Goal: Transaction & Acquisition: Purchase product/service

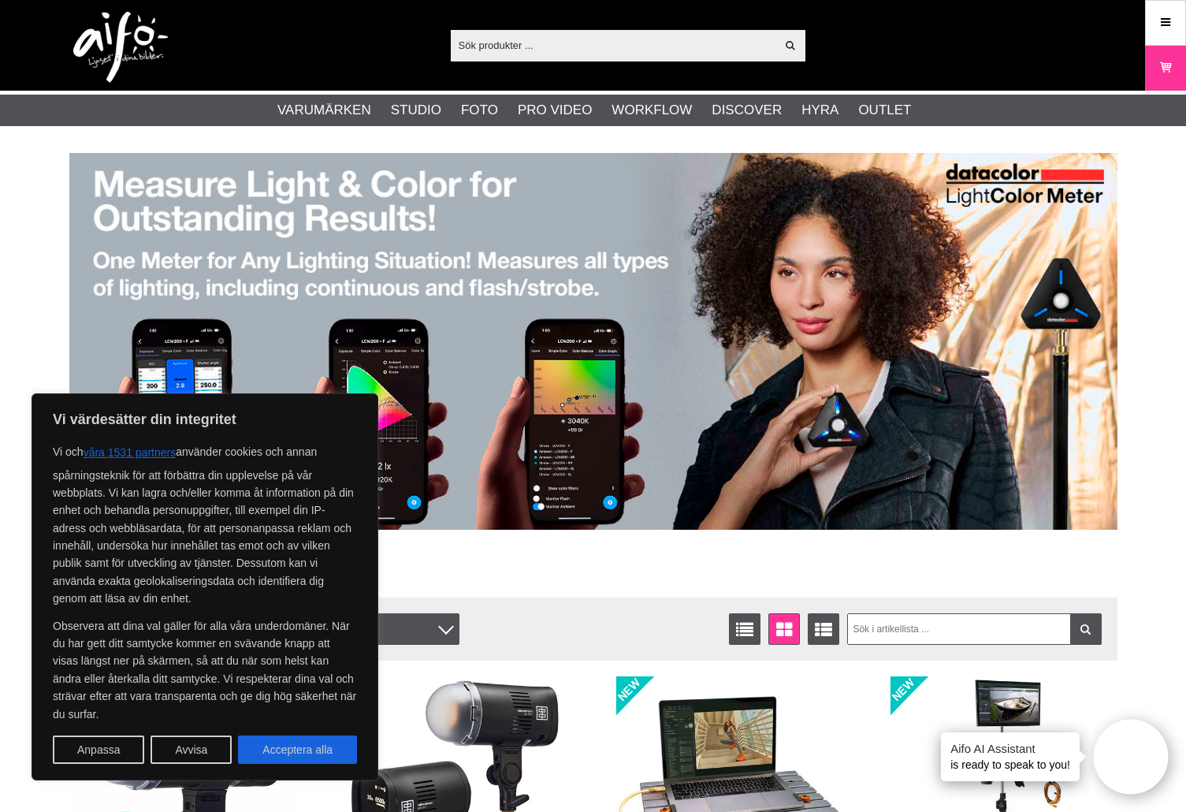
click at [667, 55] on input "text" at bounding box center [613, 45] width 325 height 24
paste input "EL20679"
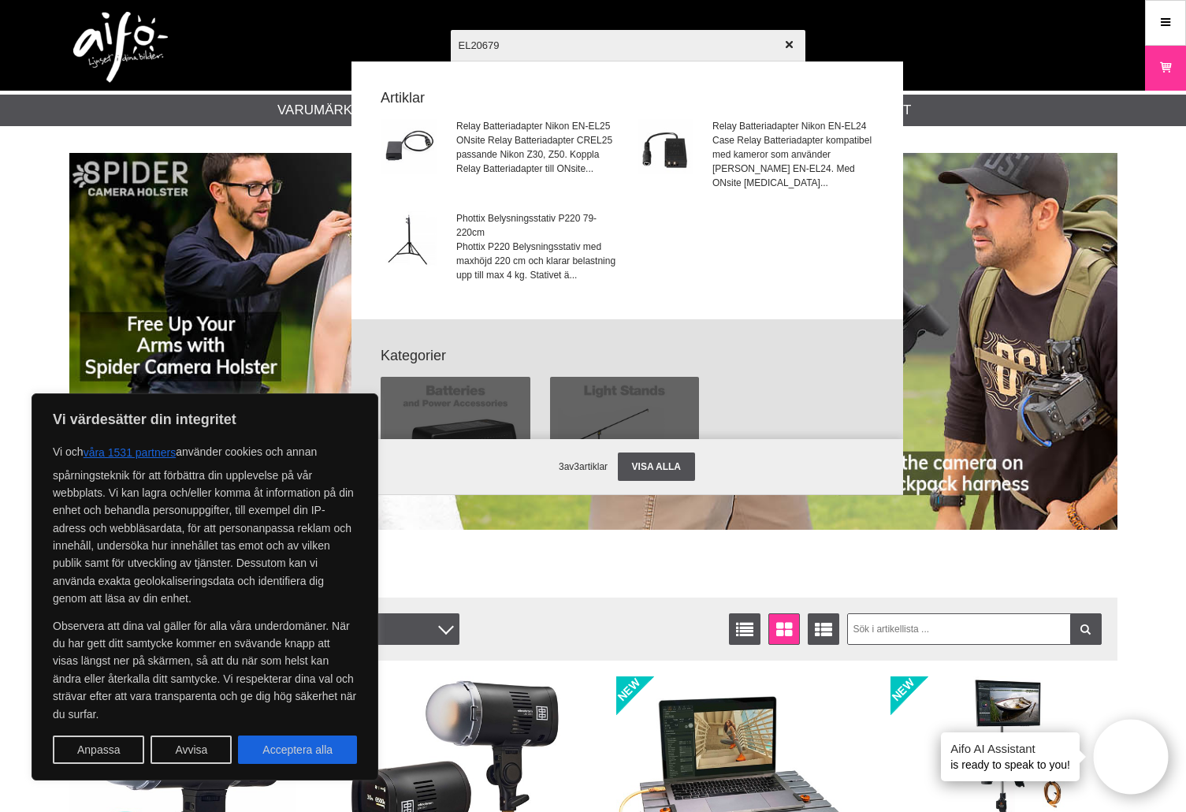
type input "EL-20679"
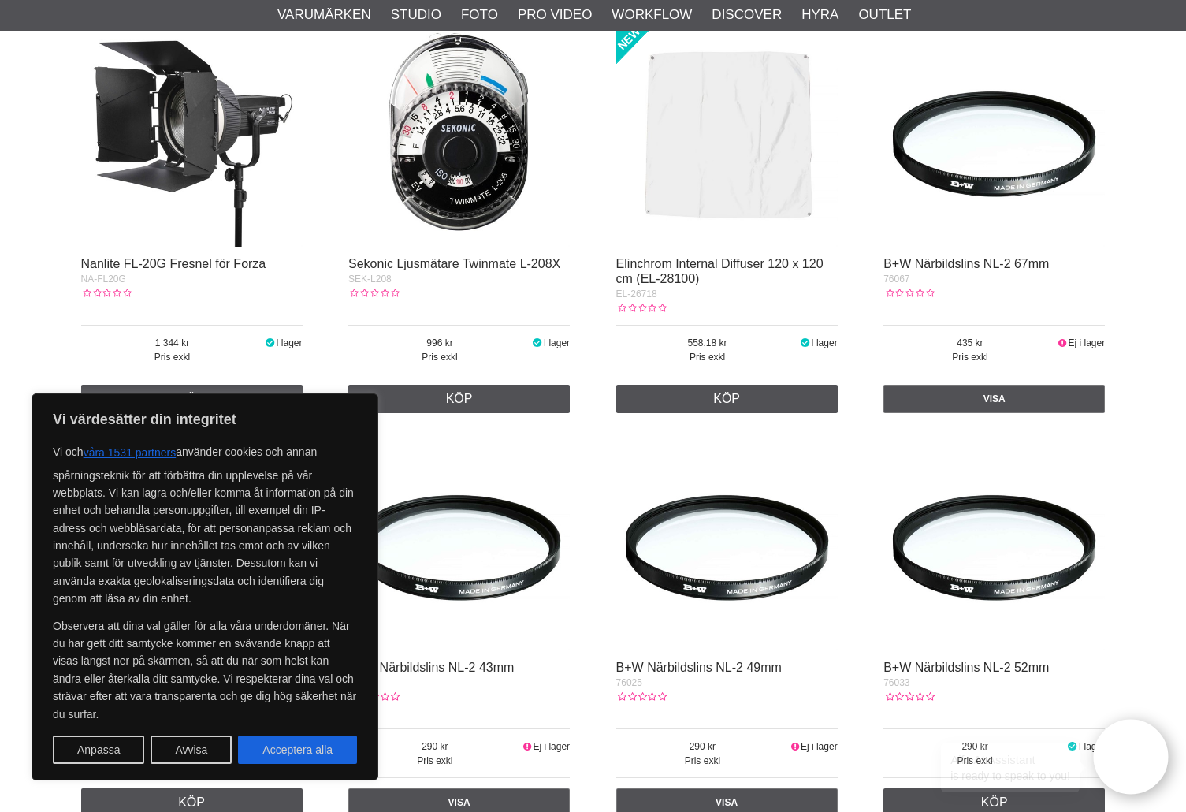
scroll to position [341, 0]
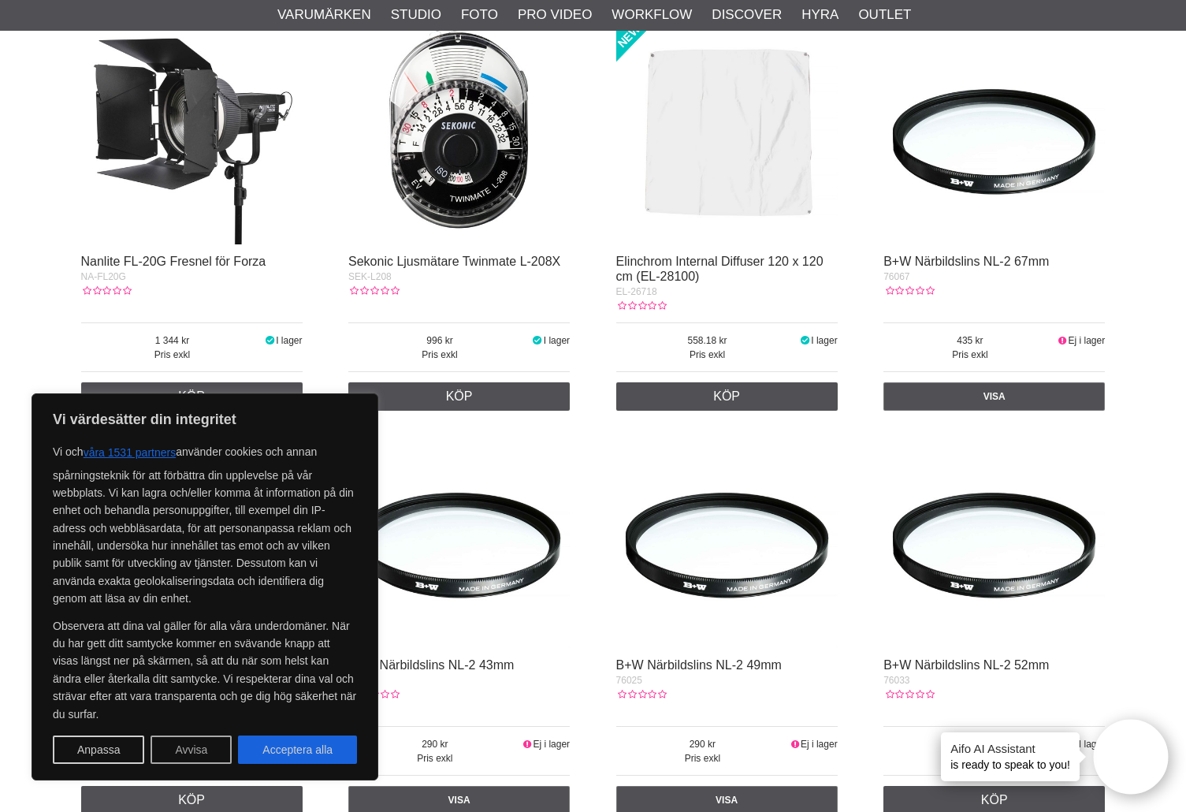
click at [191, 749] on button "Avvisa" at bounding box center [191, 749] width 81 height 28
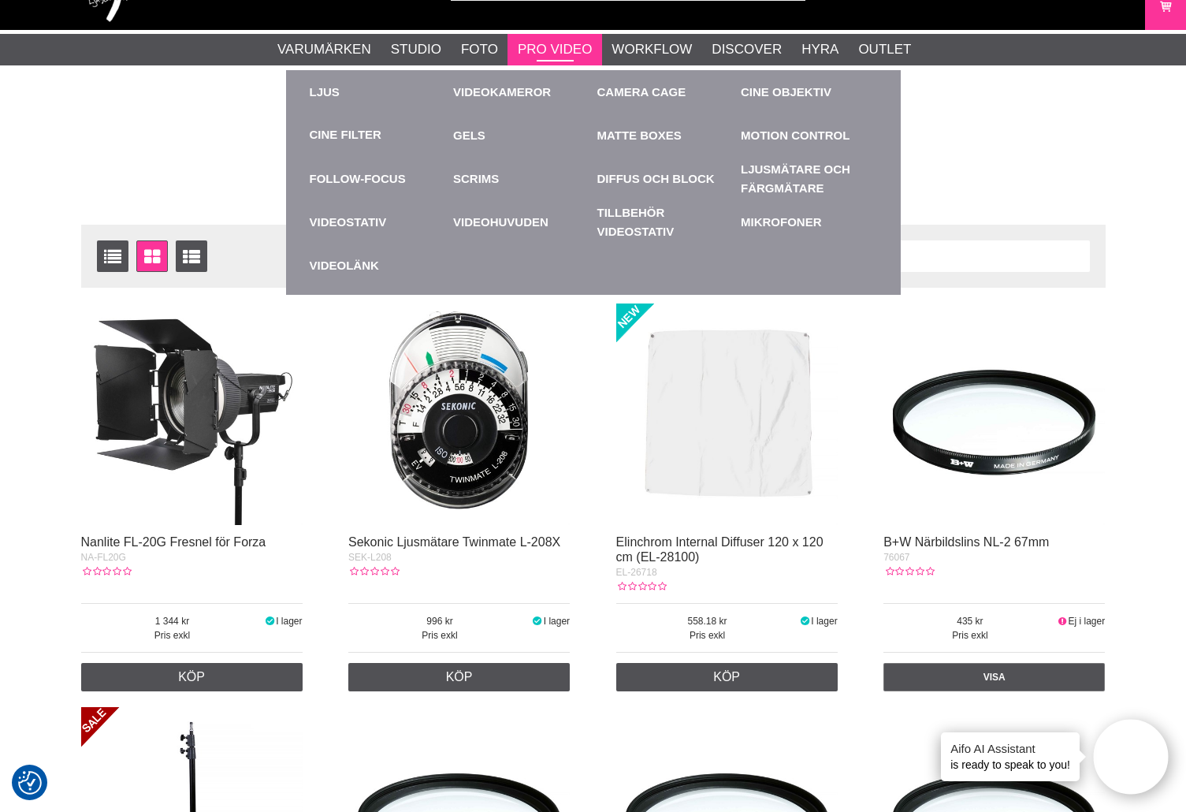
scroll to position [0, 0]
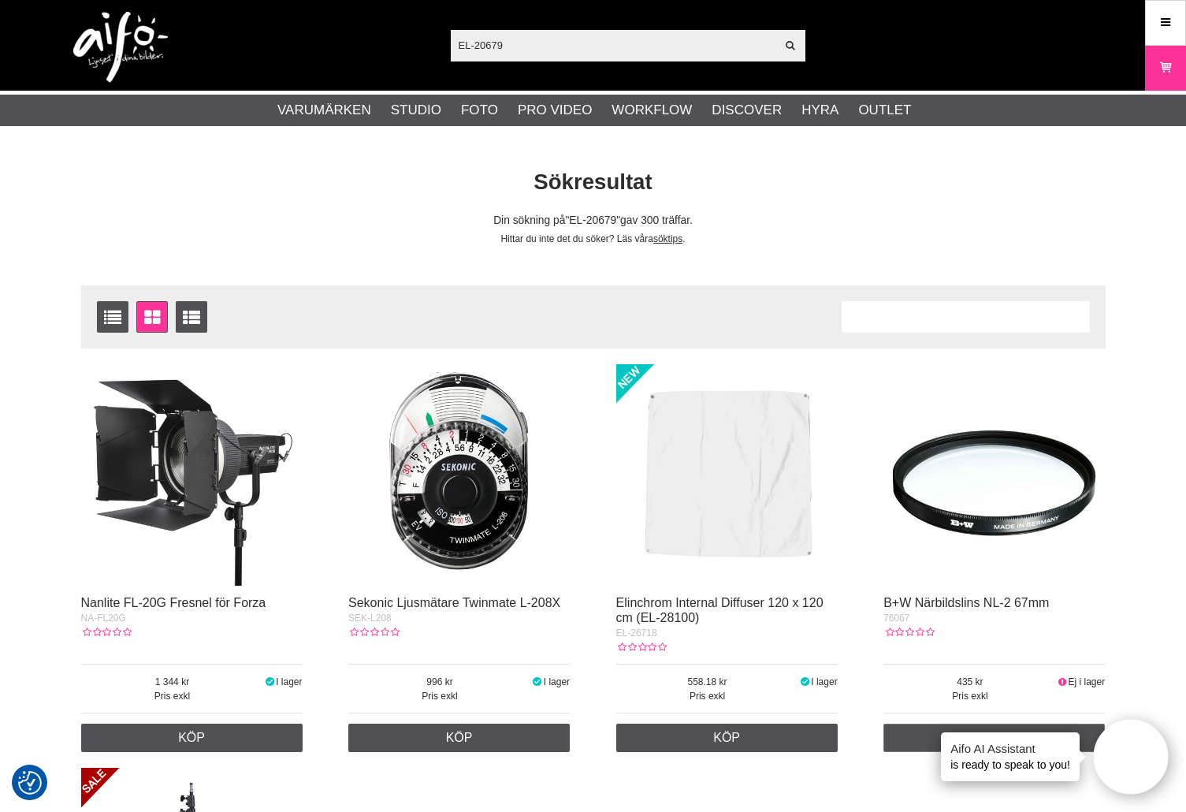
drag, startPoint x: 571, startPoint y: 52, endPoint x: 338, endPoint y: 39, distance: 233.6
click at [338, 39] on div "EL-20679 Visa alla Artiklar Kategorier av artiklar Din sökning på gav inga träf…" at bounding box center [594, 45] width 1072 height 91
paste input "63"
type input "EL-20663"
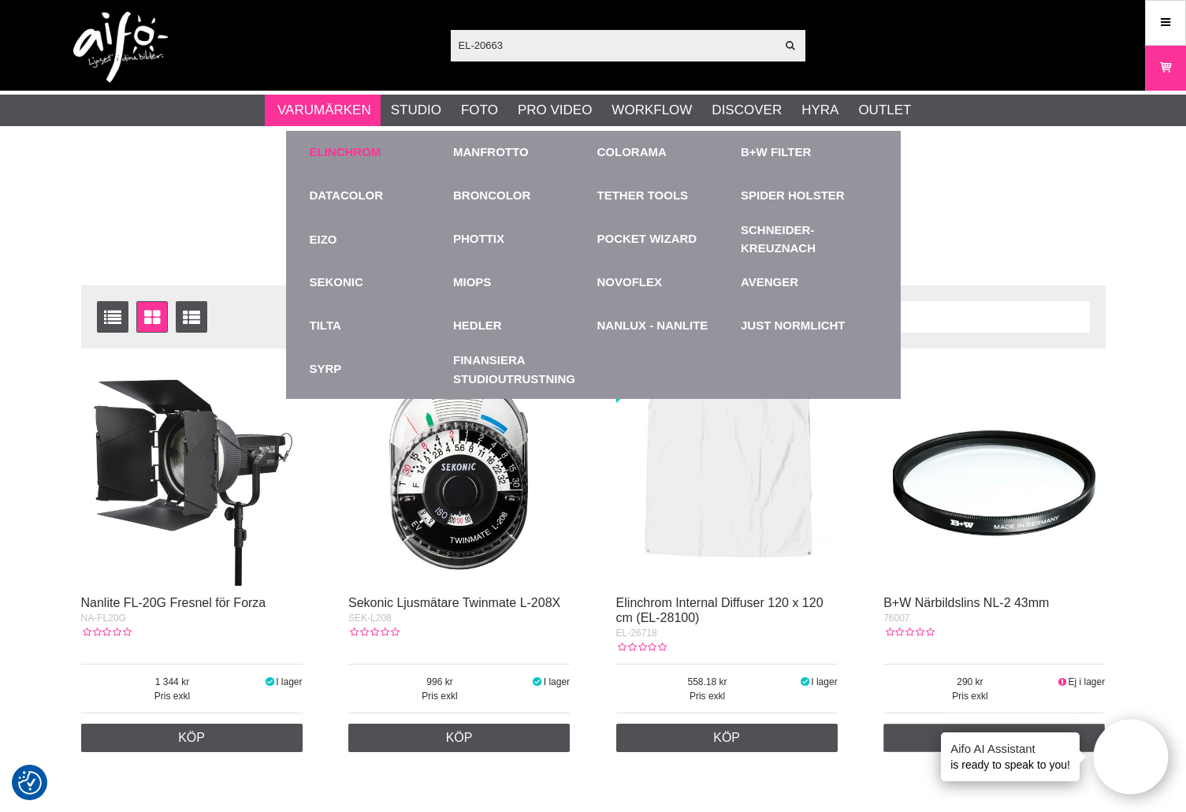
click at [341, 146] on link "Elinchrom" at bounding box center [346, 152] width 72 height 18
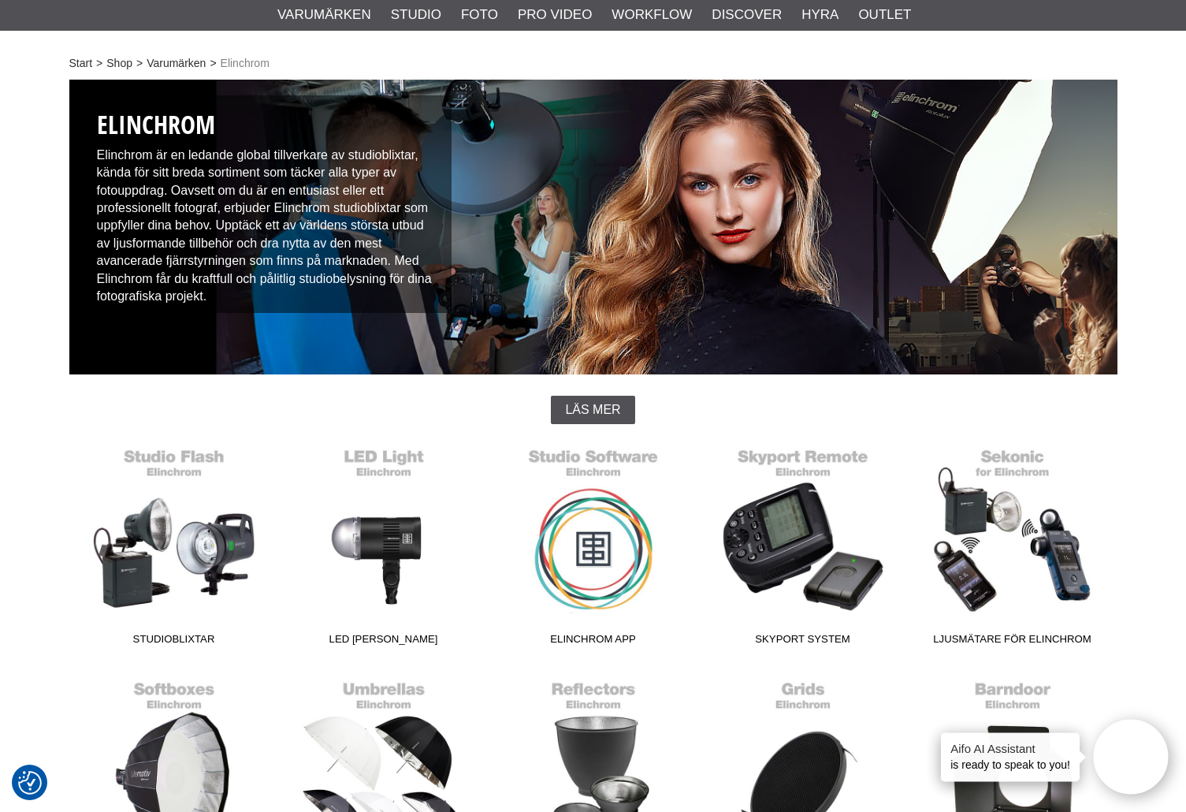
scroll to position [105, 0]
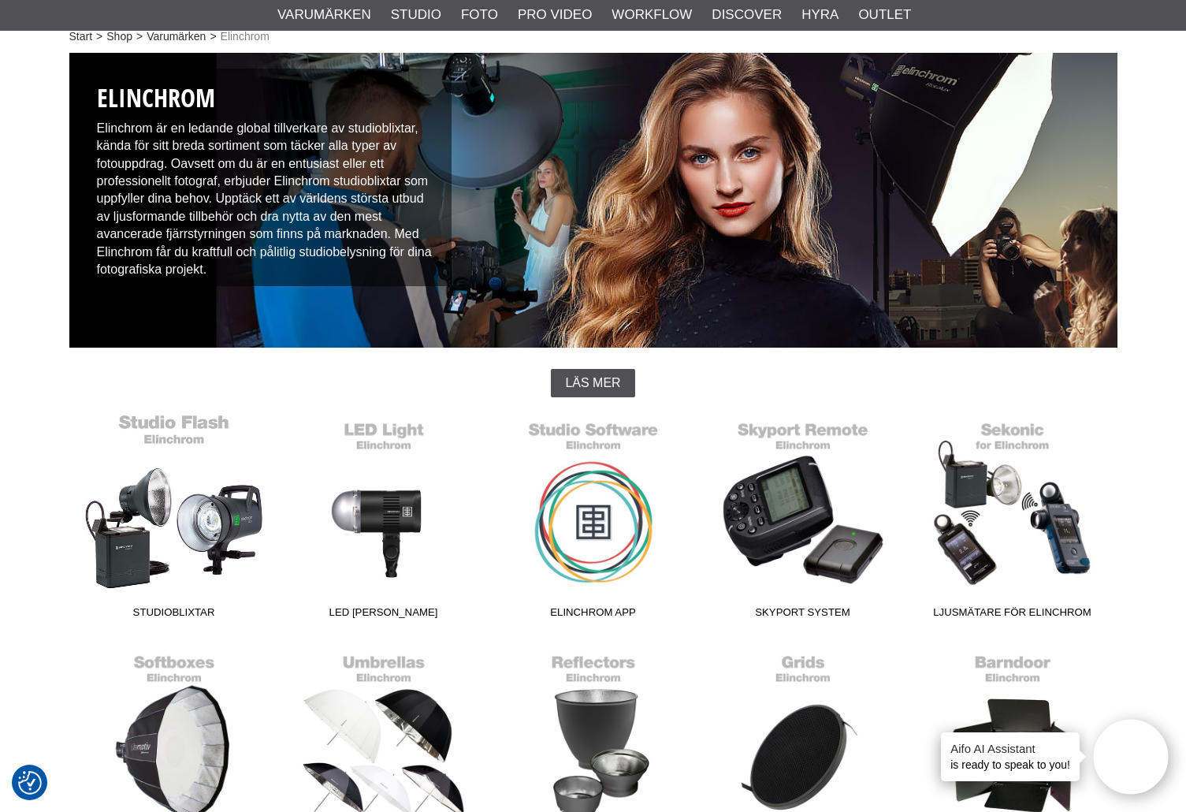
click at [228, 524] on link "Studioblixtar" at bounding box center [174, 519] width 210 height 213
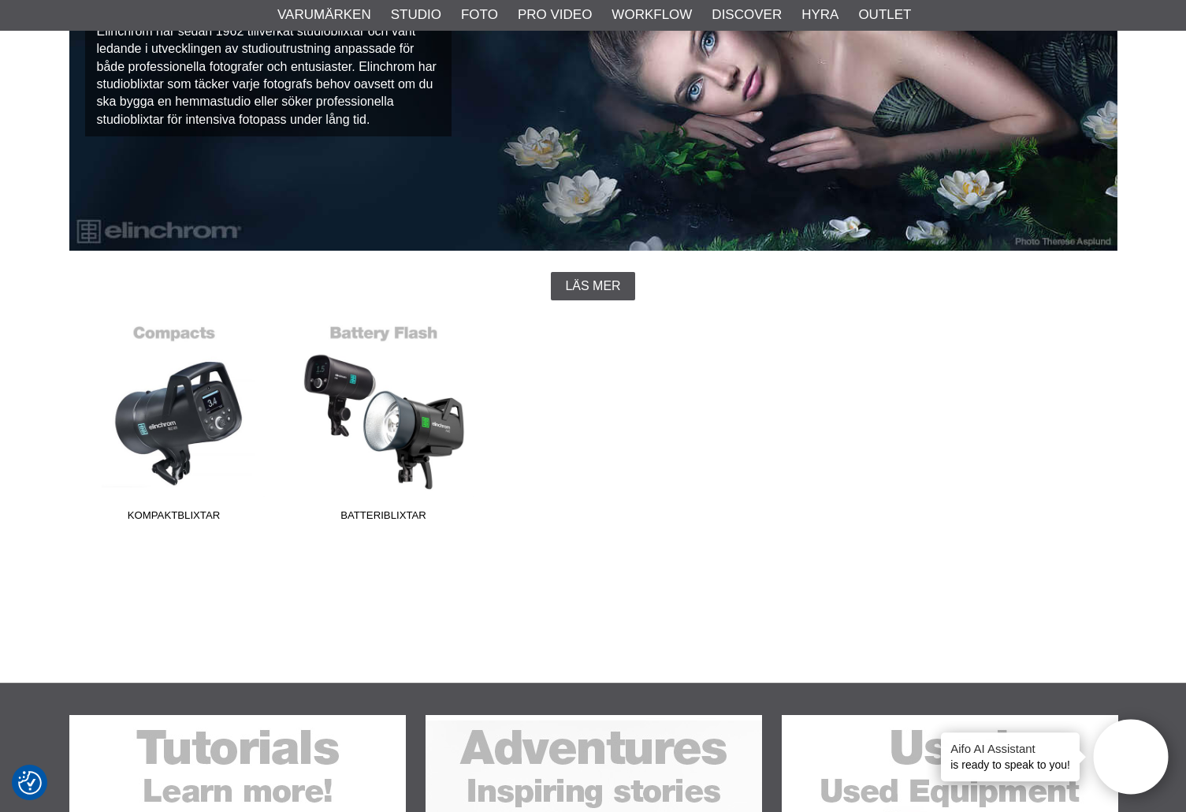
scroll to position [210, 0]
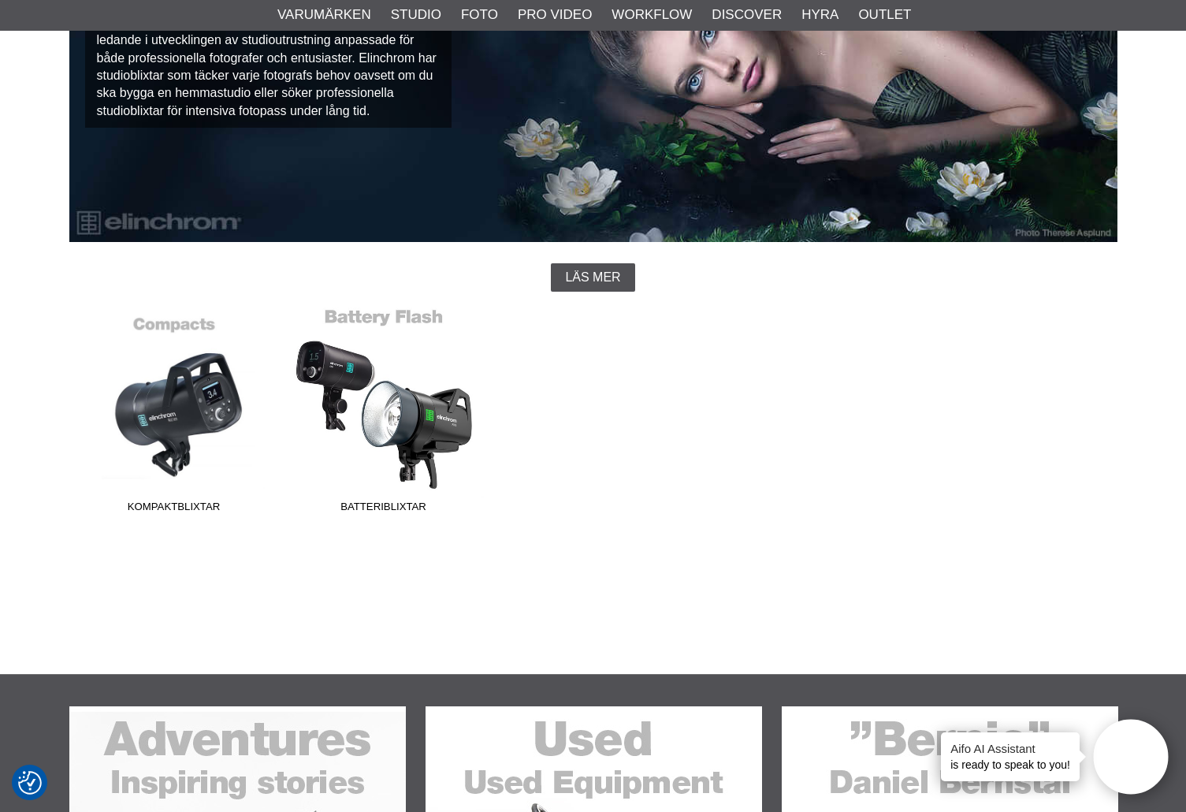
click at [397, 422] on link "Batteriblixtar" at bounding box center [384, 413] width 210 height 213
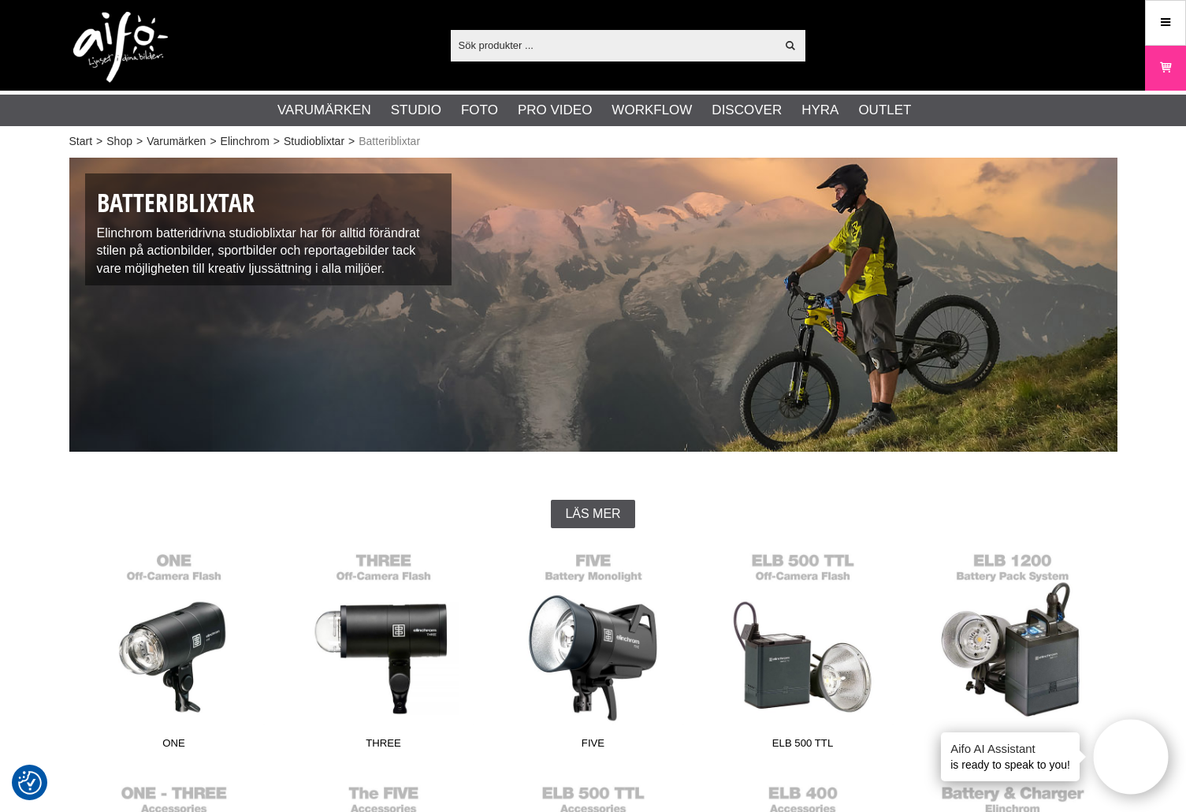
click at [583, 48] on input "text" at bounding box center [613, 45] width 325 height 24
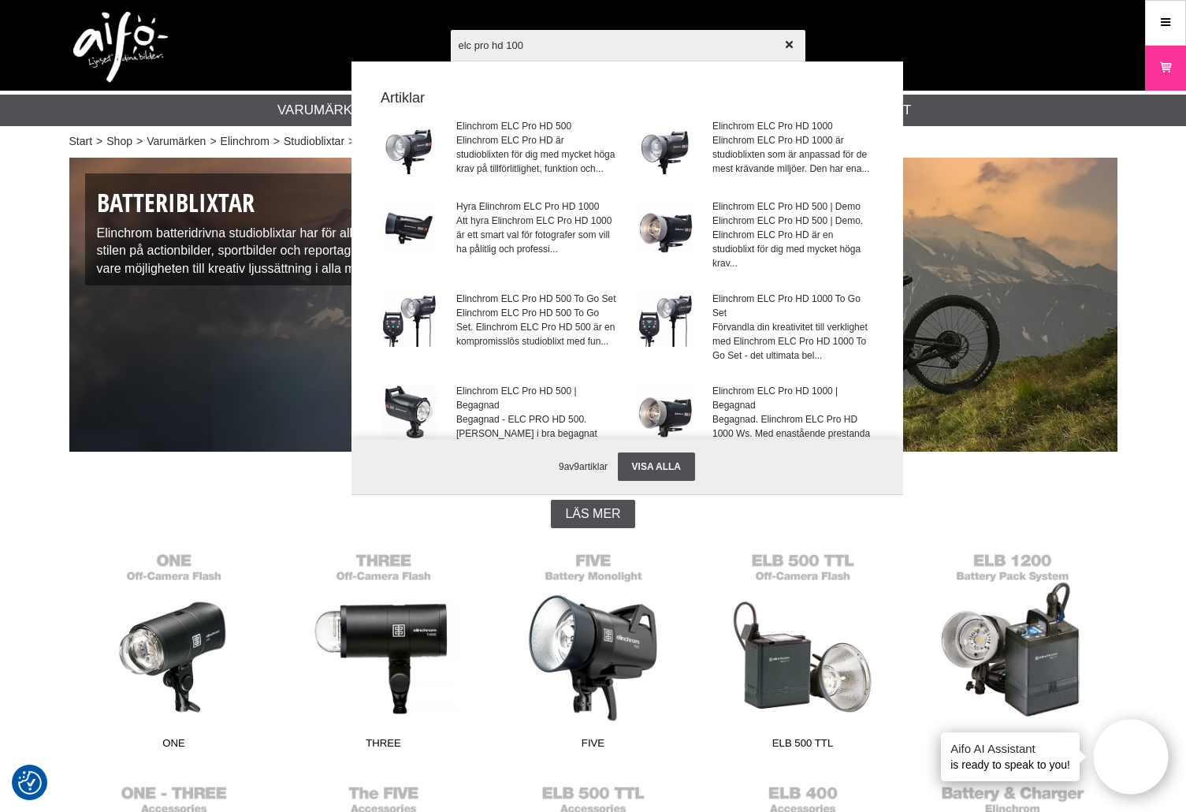
type input "elc pro hd 1000"
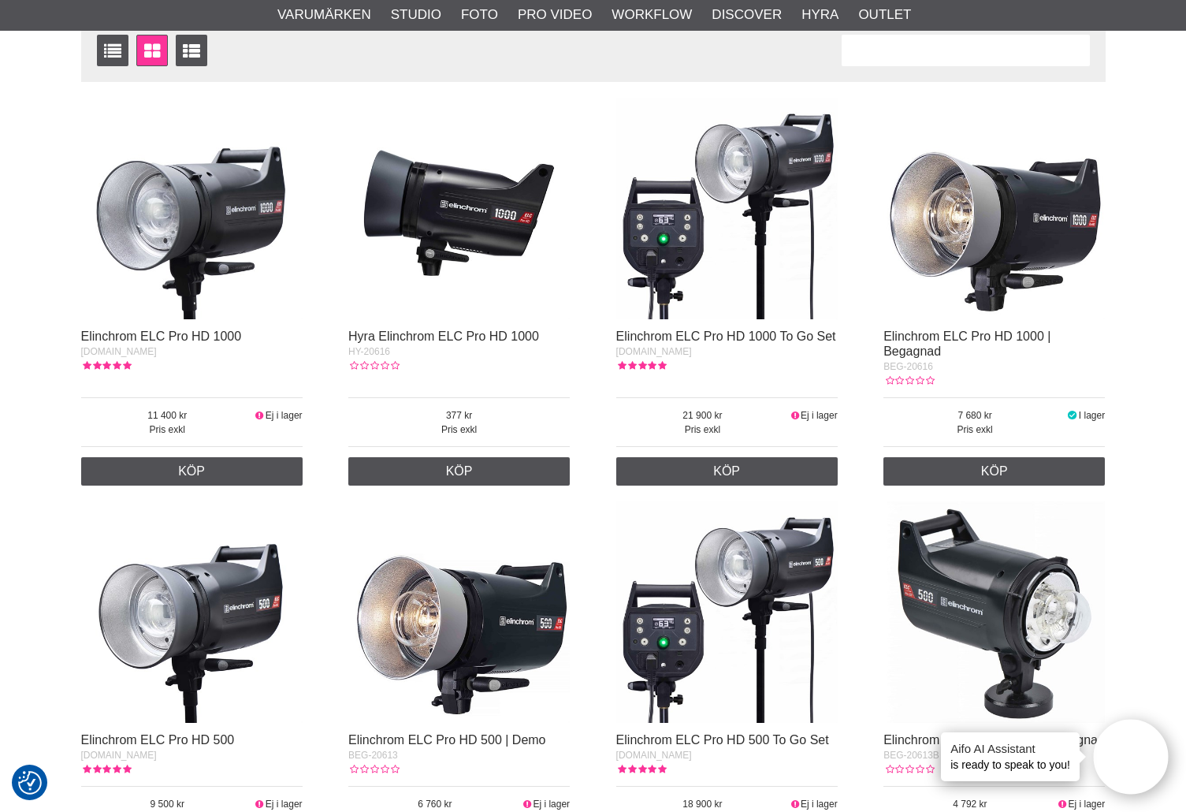
scroll to position [262, 0]
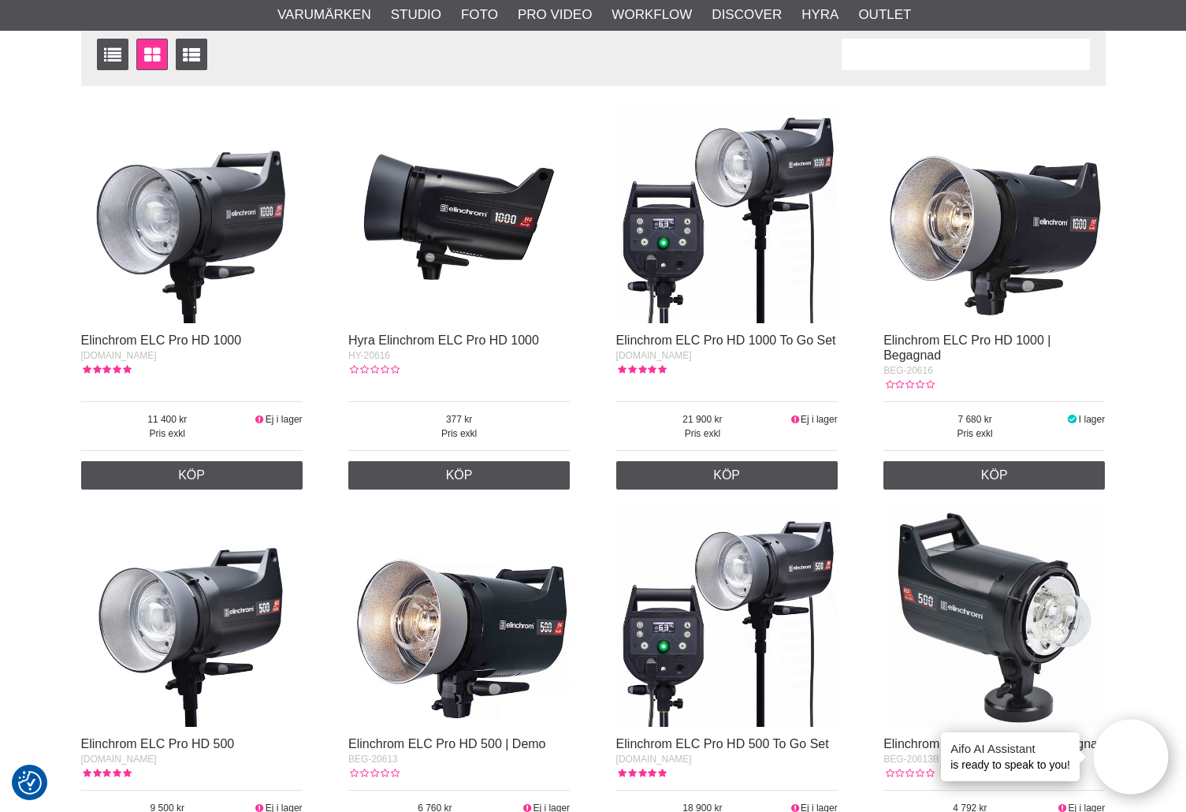
click at [669, 278] on img at bounding box center [726, 212] width 221 height 221
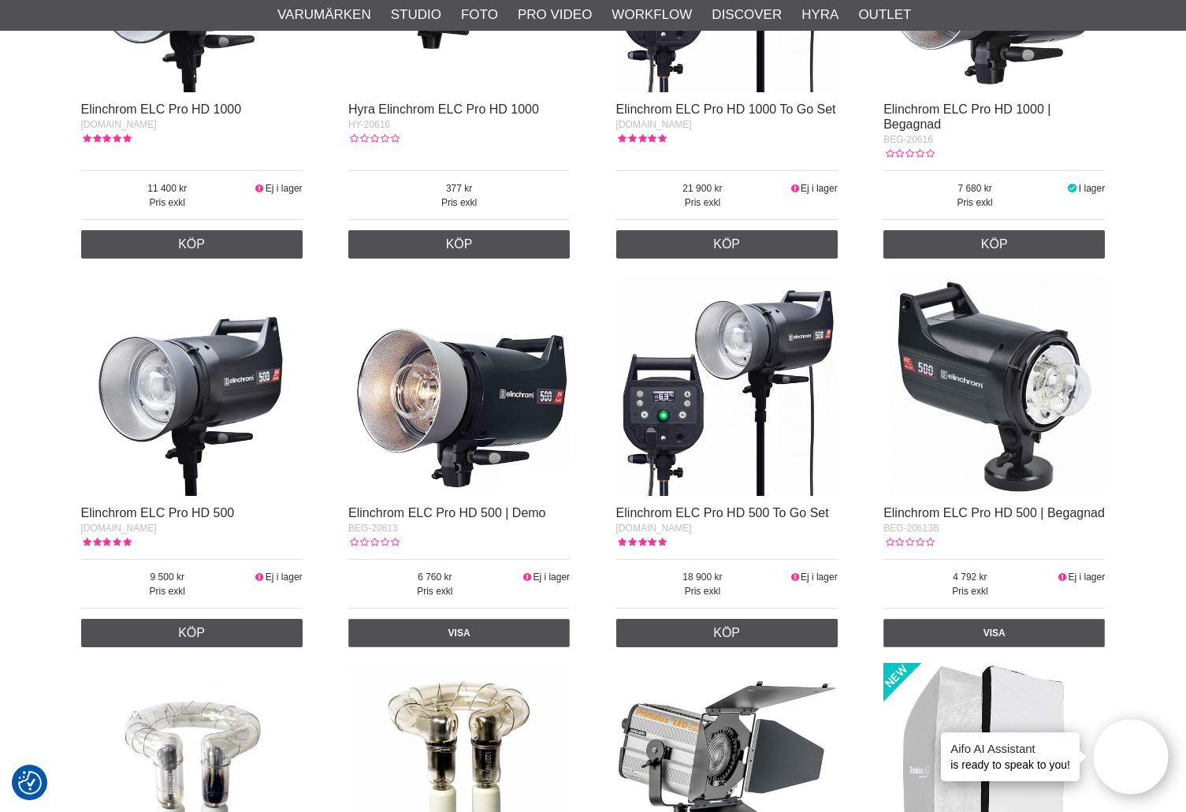
scroll to position [499, 0]
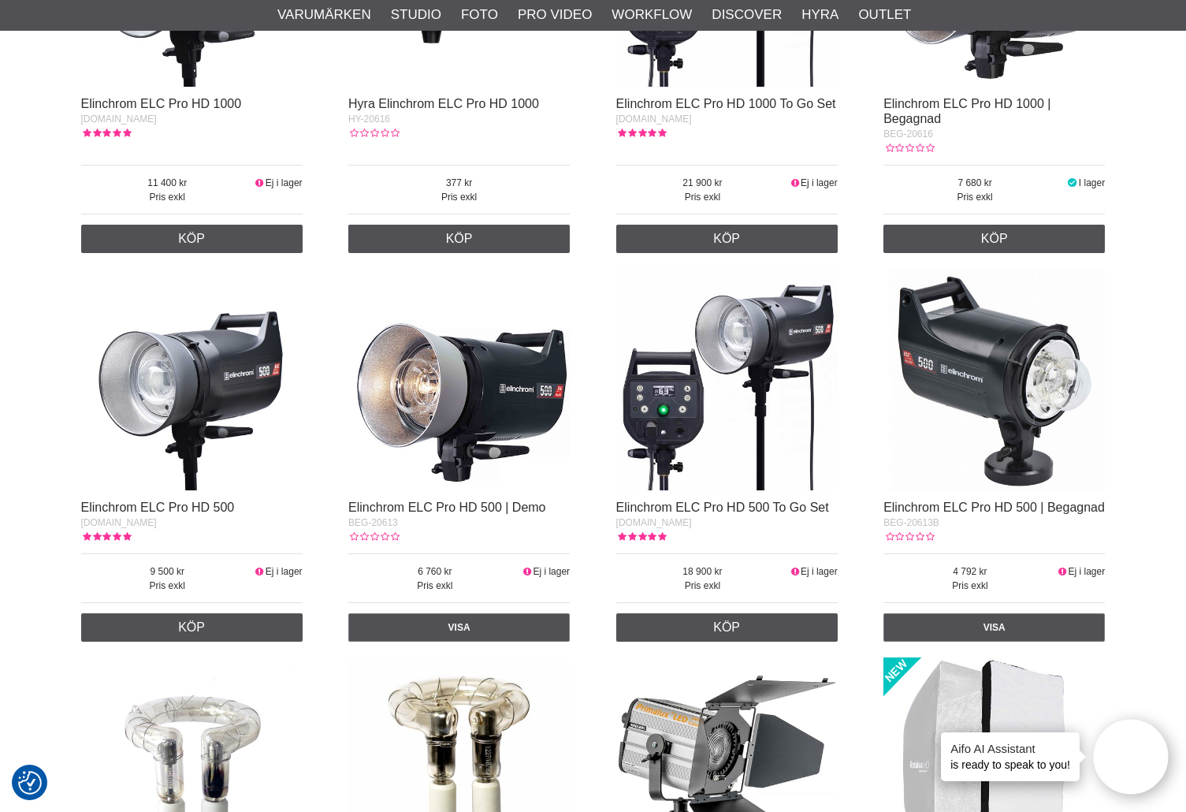
click at [710, 415] on img at bounding box center [726, 379] width 221 height 221
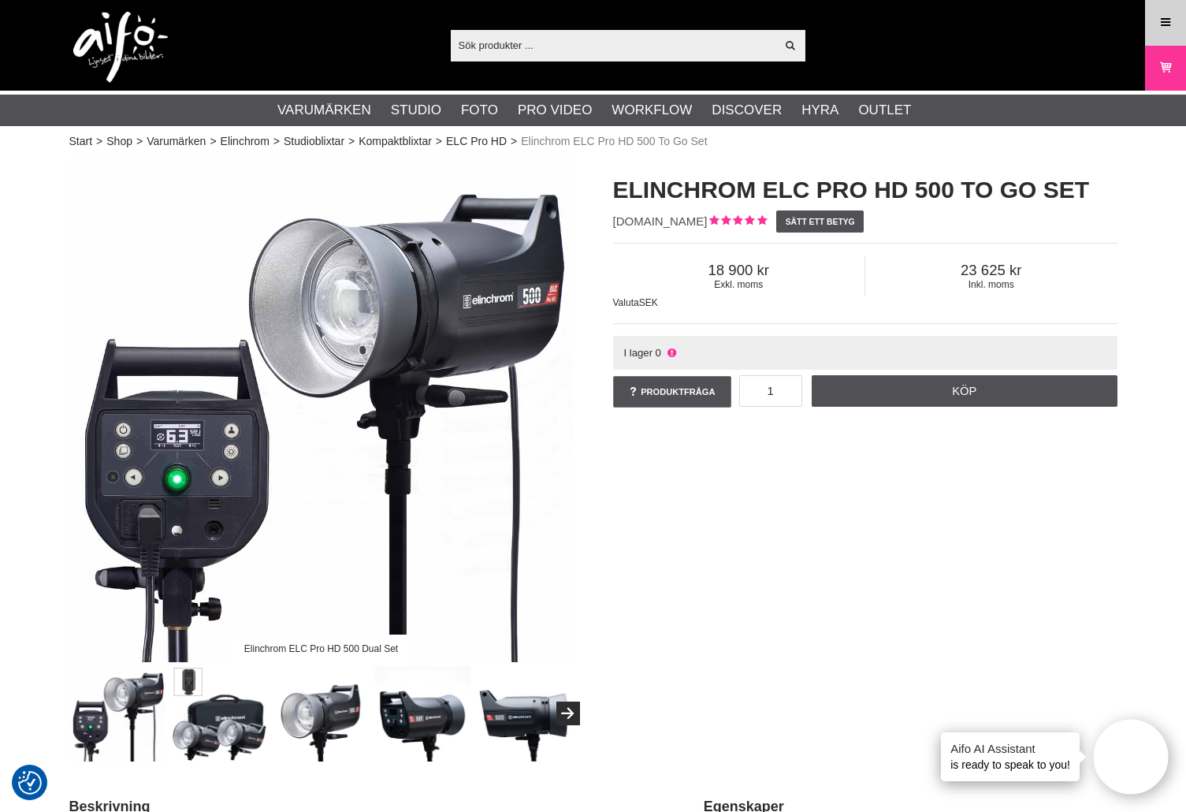
click at [1168, 21] on icon at bounding box center [1165, 22] width 14 height 17
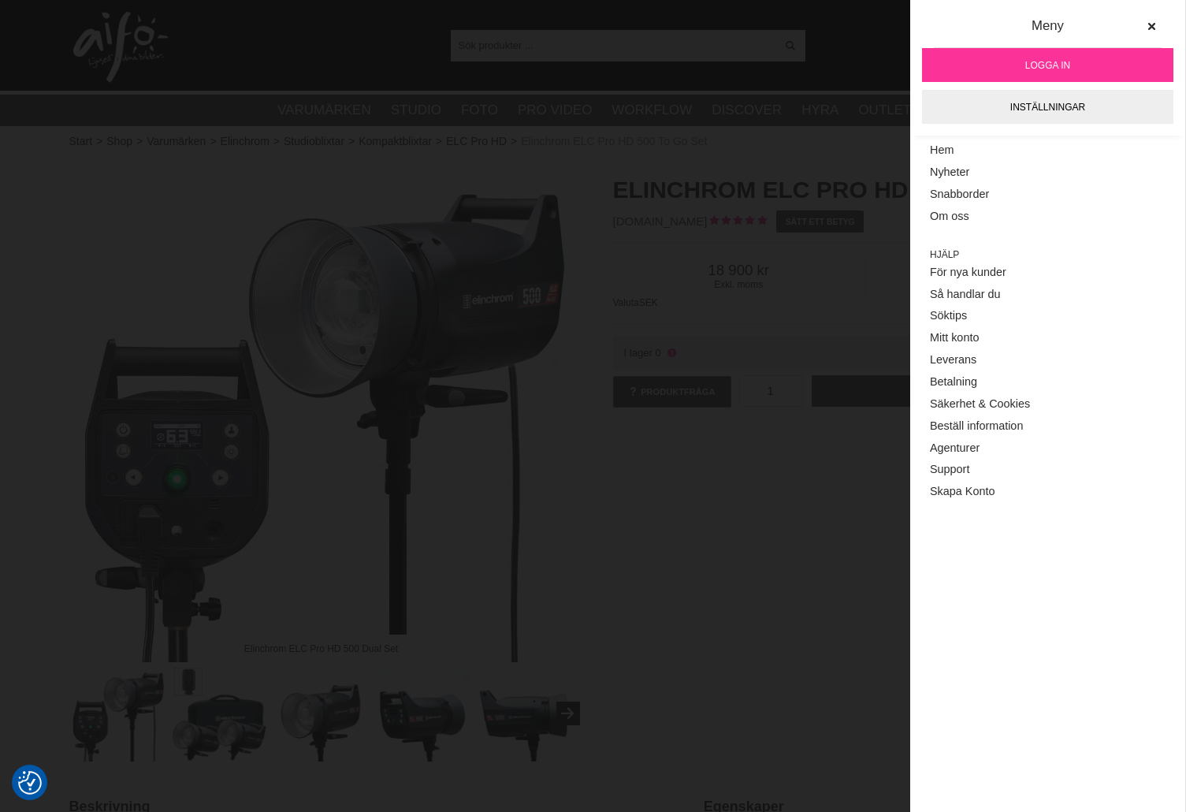
click at [1061, 60] on span "Logga in" at bounding box center [1047, 65] width 45 height 14
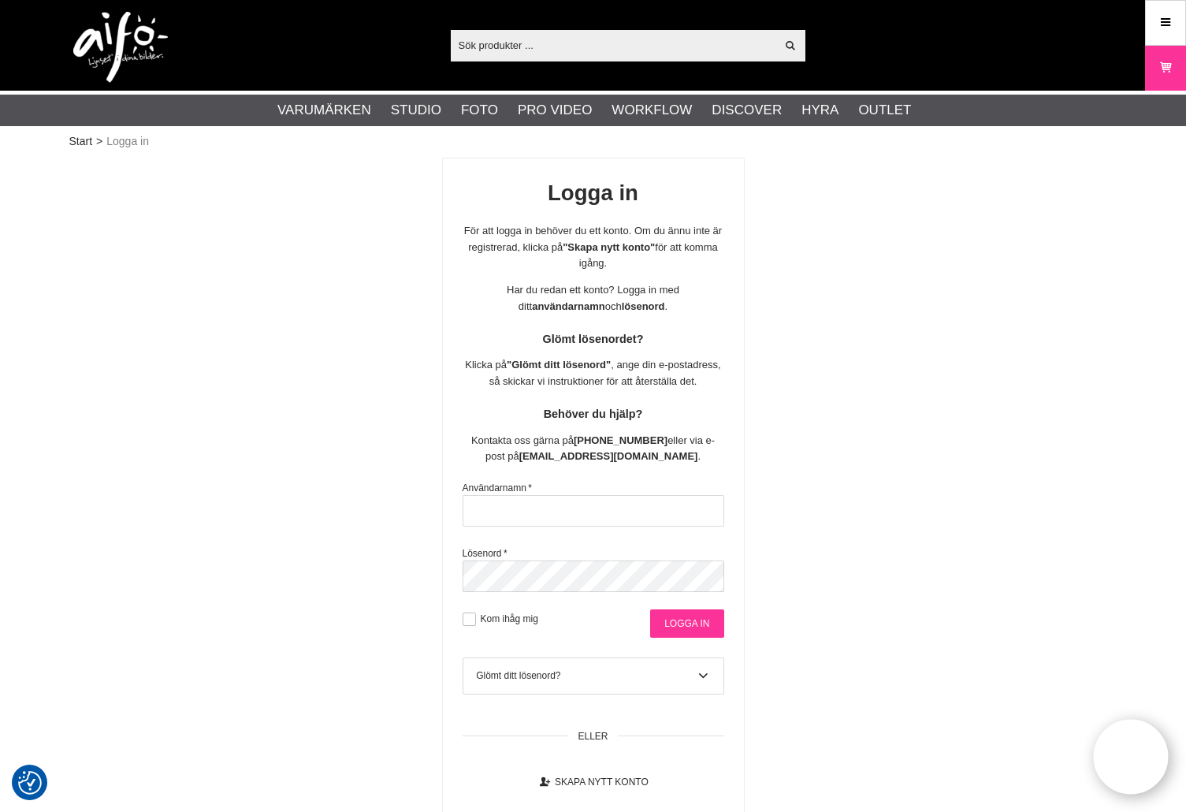
type input "sajber"
click at [693, 621] on input "Logga in" at bounding box center [686, 623] width 73 height 28
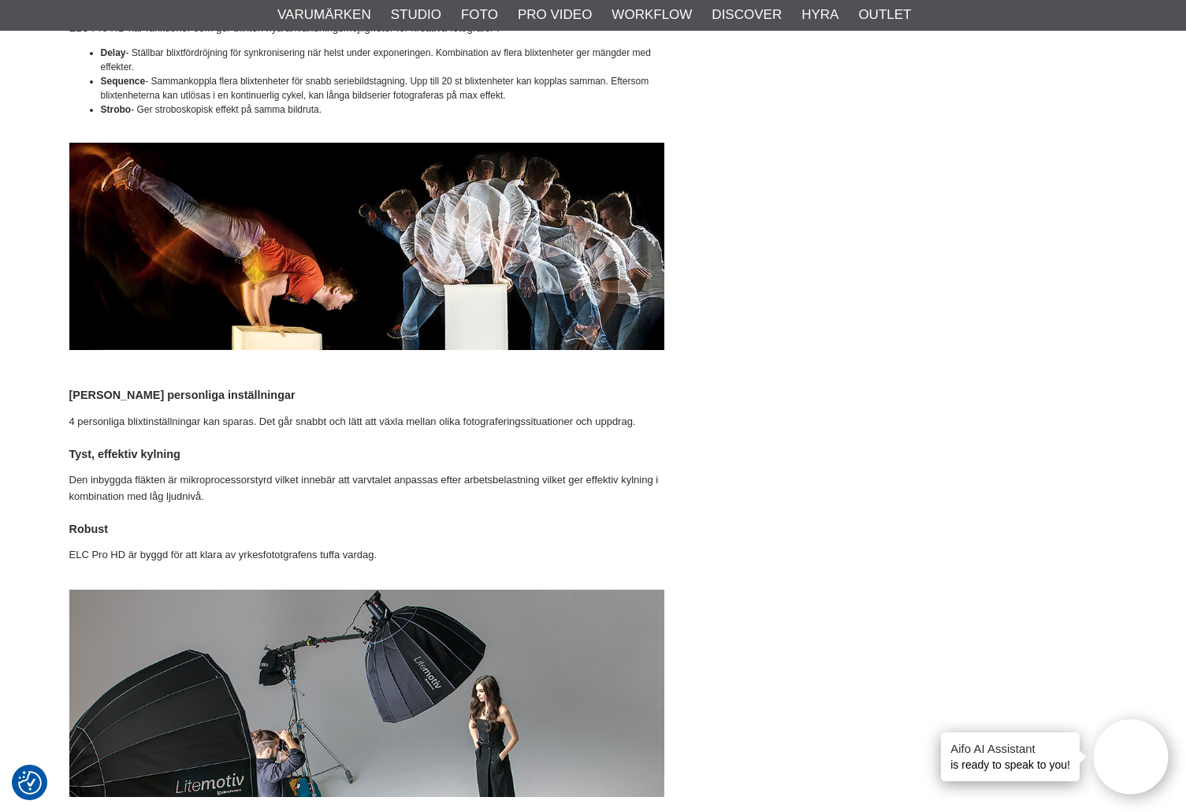
scroll to position [3284, 0]
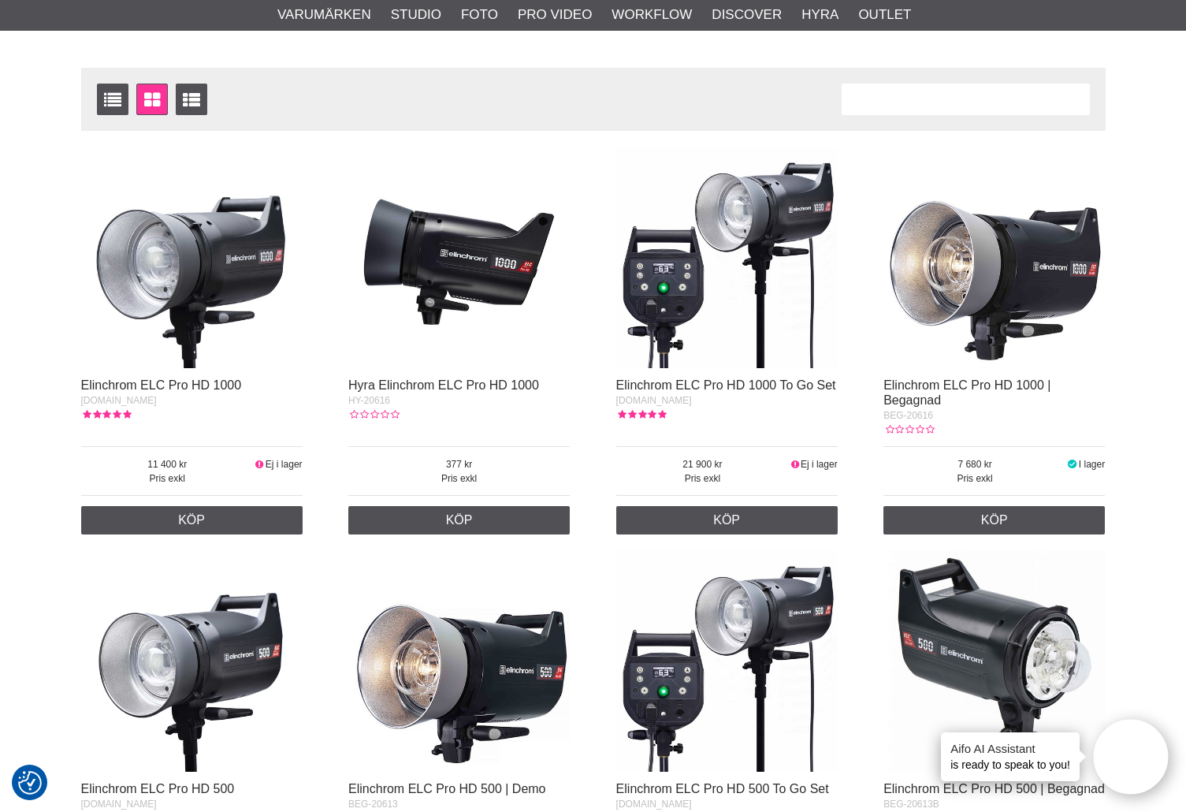
scroll to position [105, 0]
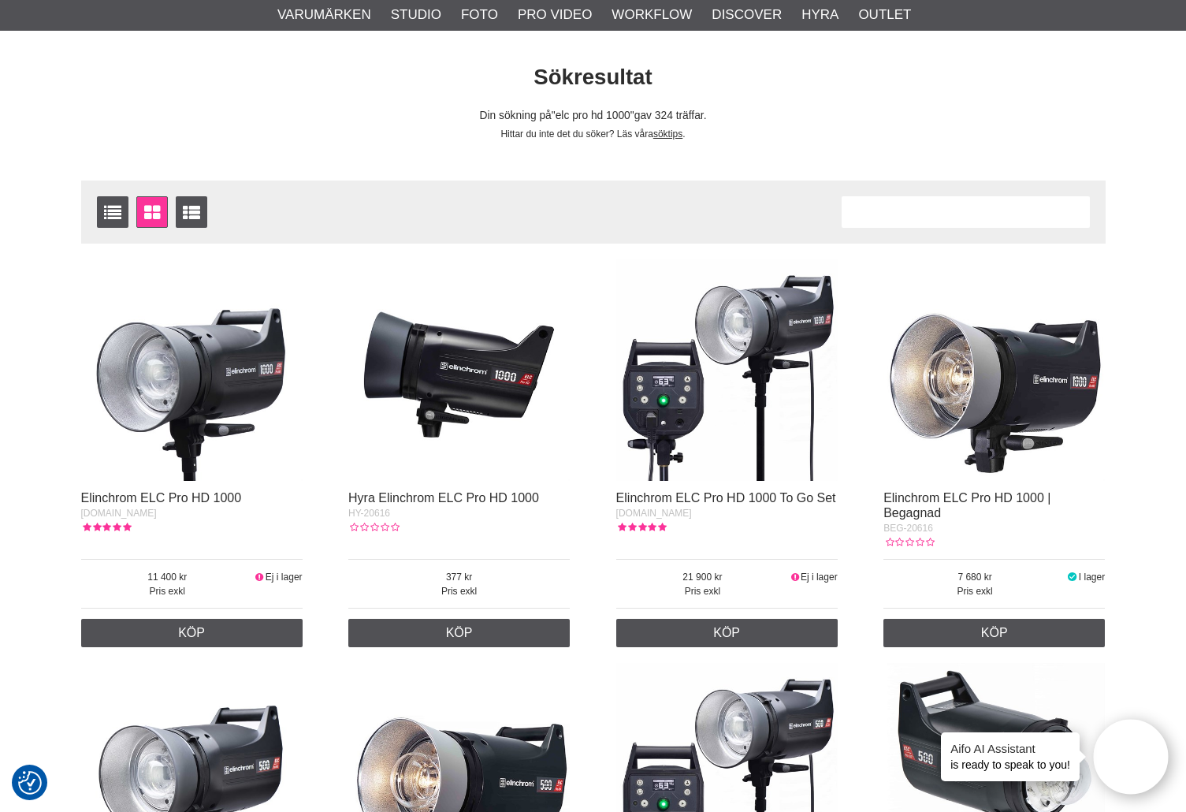
click at [770, 348] on img at bounding box center [726, 369] width 221 height 221
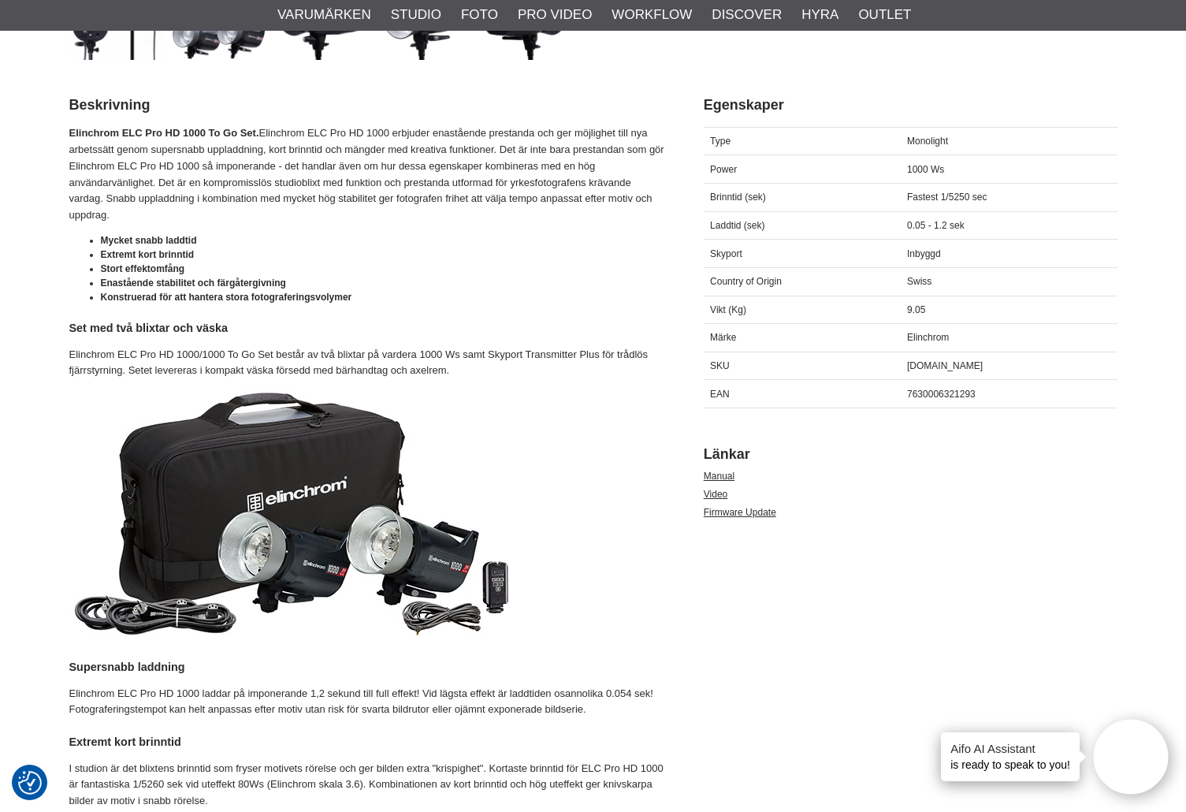
scroll to position [656, 0]
